Goal: Browse casually

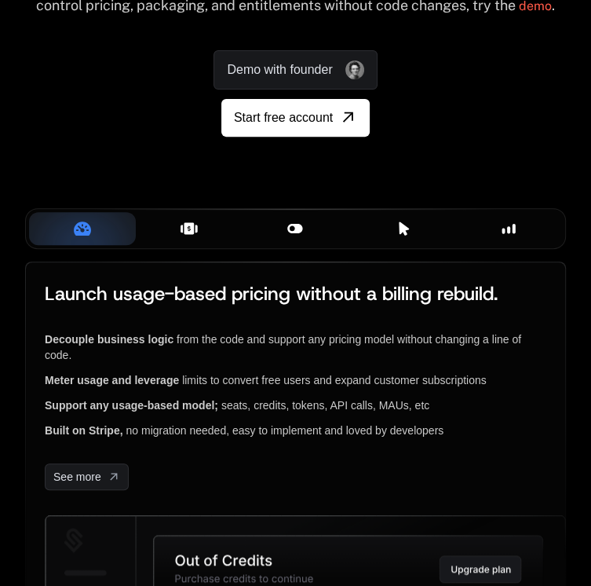
scroll to position [235, 0]
click at [230, 254] on div "Your browser does not support the video tag." at bounding box center [295, 141] width 591 height 225
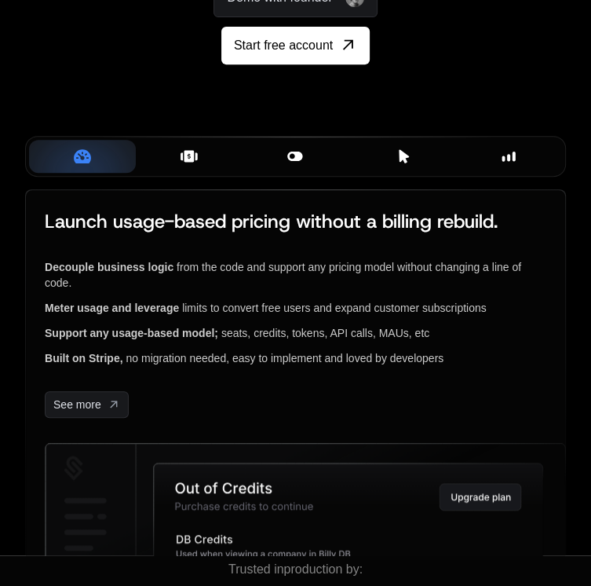
scroll to position [157, 0]
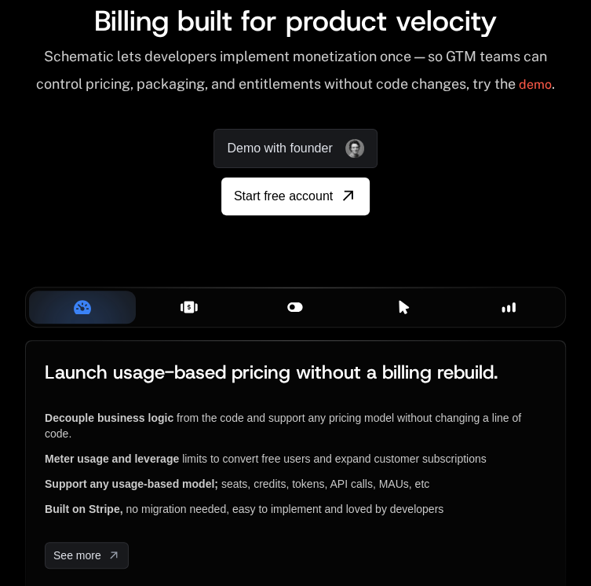
click at [127, 332] on div "Your browser does not support the video tag." at bounding box center [295, 220] width 591 height 225
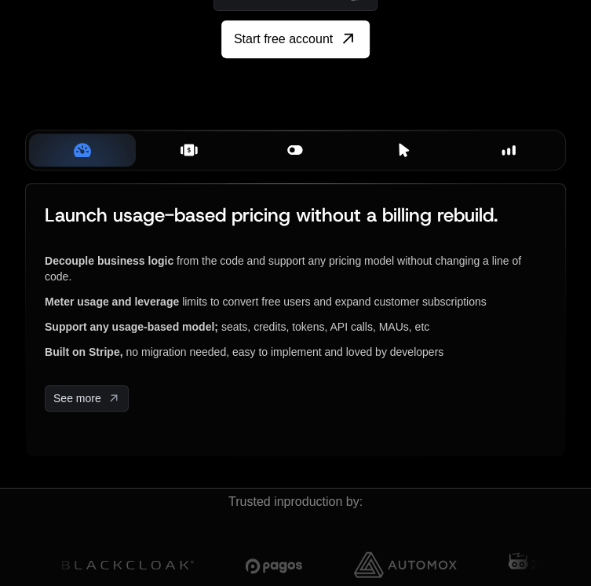
scroll to position [235, 0]
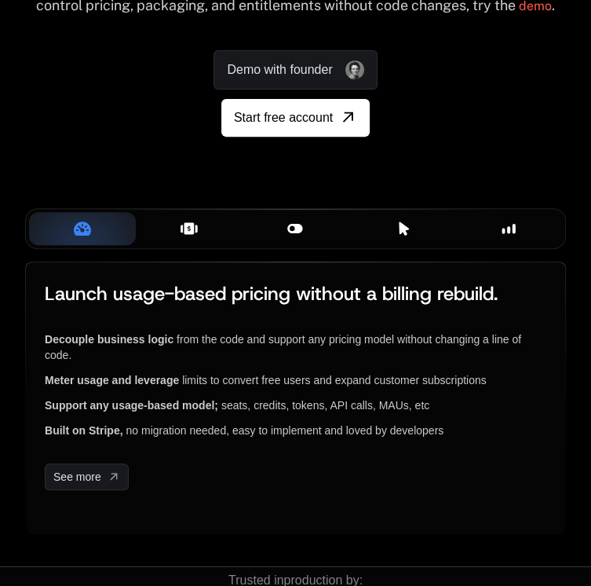
click at [254, 254] on div "Your browser does not support the video tag." at bounding box center [295, 141] width 591 height 225
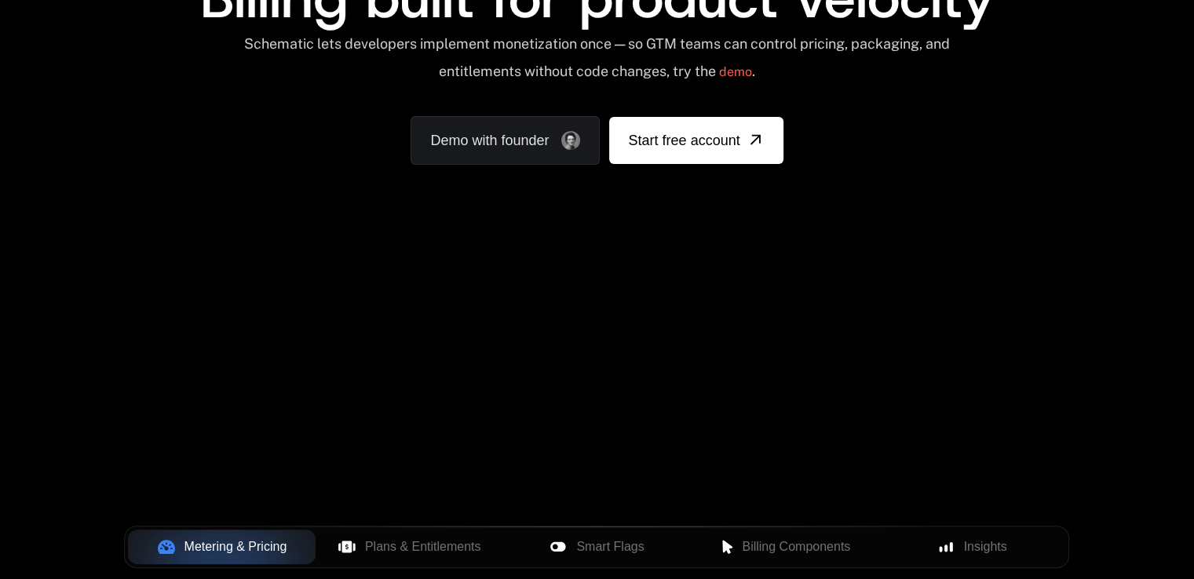
click at [590, 374] on div "Your browser does not support the video tag." at bounding box center [596, 271] width 1020 height 661
